Goal: Use online tool/utility: Utilize a website feature to perform a specific function

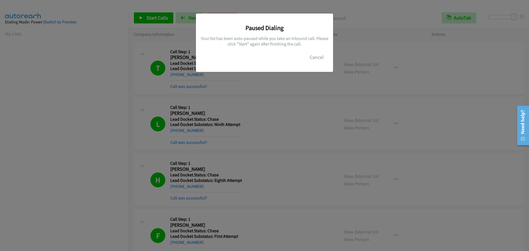
scroll to position [58, 0]
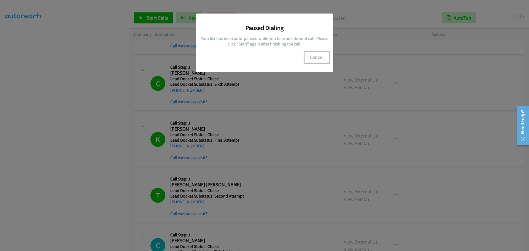
click at [321, 60] on button "Cancel" at bounding box center [317, 57] width 25 height 11
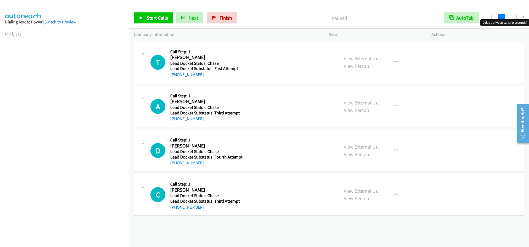
drag, startPoint x: 493, startPoint y: 19, endPoint x: 503, endPoint y: 21, distance: 10.5
click at [503, 21] on body "Start Calls Pause Next Finish Paused AutoTab AutoTab 6 Company Information Info…" at bounding box center [264, 13] width 529 height 26
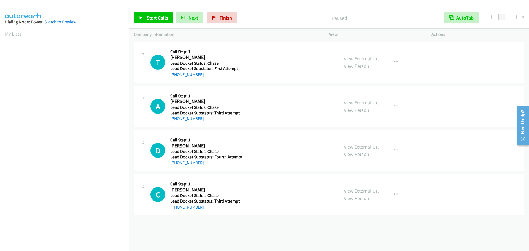
scroll to position [58, 0]
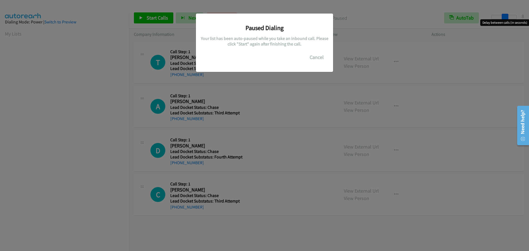
drag, startPoint x: 492, startPoint y: 16, endPoint x: 504, endPoint y: 25, distance: 15.4
click at [504, 25] on body "Start Calls Pause Next Finish Paused AutoTab AutoTab 8 Company Information Info…" at bounding box center [264, 13] width 529 height 26
